Goal: Transaction & Acquisition: Subscribe to service/newsletter

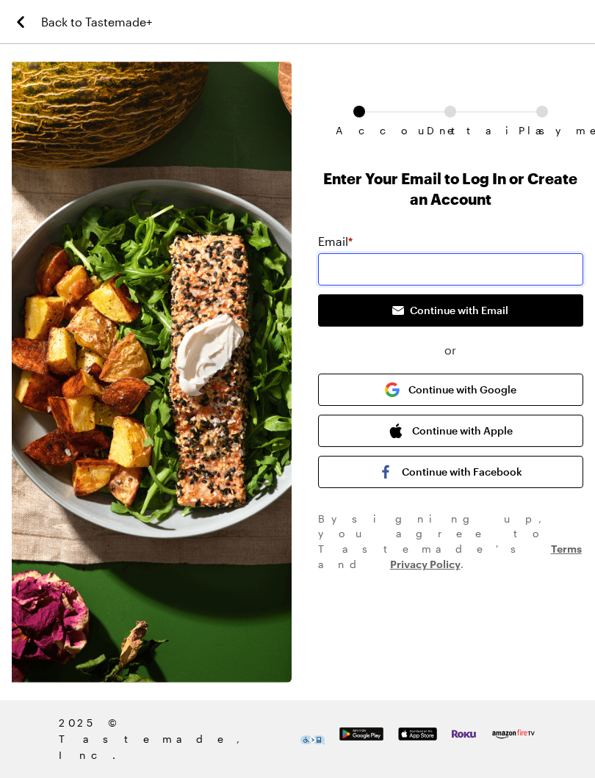
click at [433, 275] on input "email" at bounding box center [450, 269] width 265 height 32
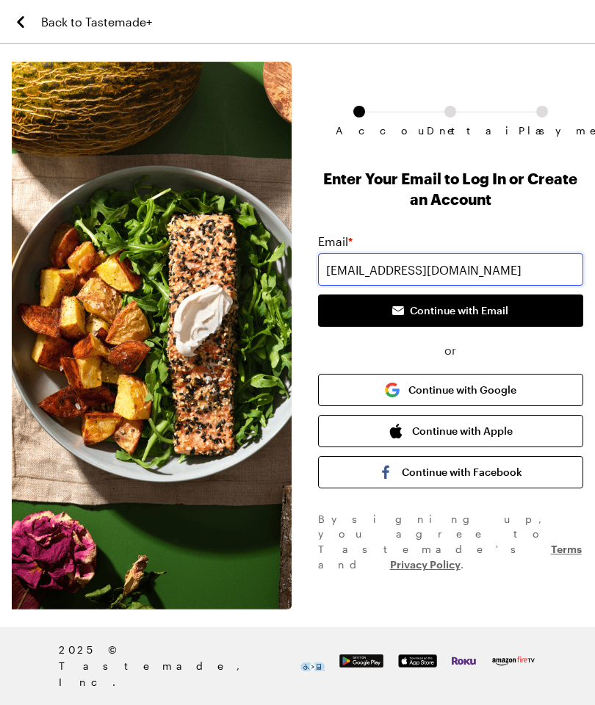
type input "[EMAIL_ADDRESS][DOMAIN_NAME]"
click at [520, 312] on button "Continue with Email" at bounding box center [450, 310] width 265 height 32
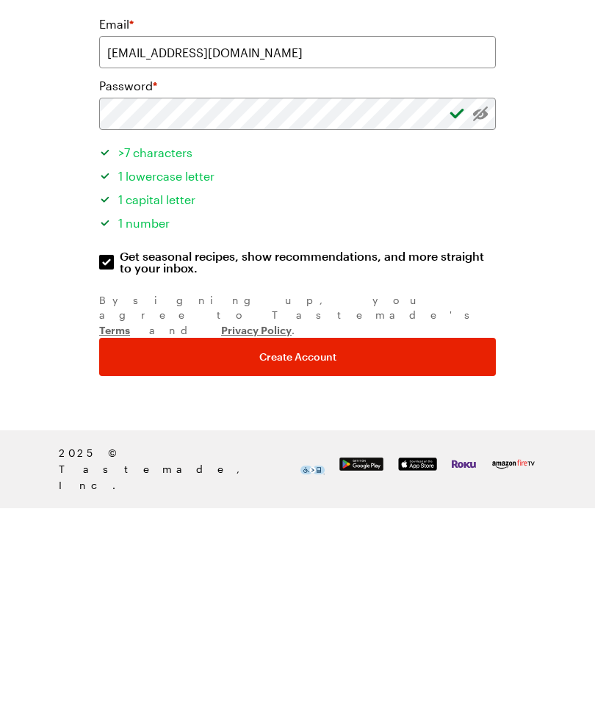
click at [335, 546] on span "Create Account" at bounding box center [297, 553] width 77 height 15
